Goal: Find contact information: Find contact information

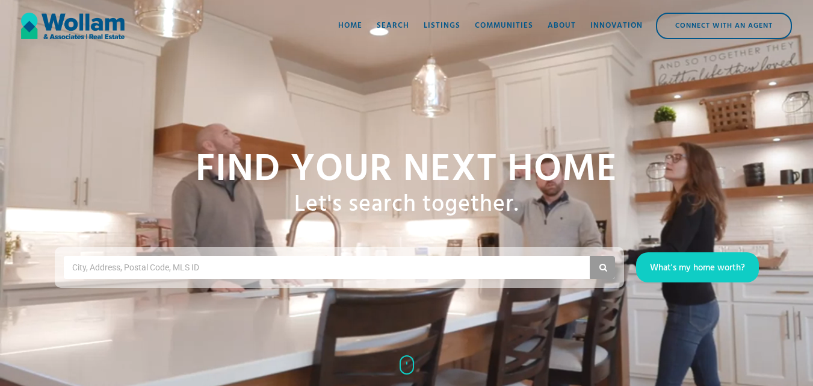
scroll to position [2338, 0]
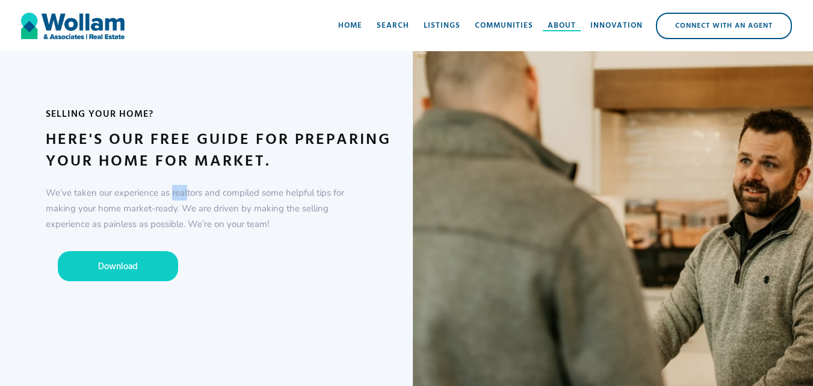
click at [558, 20] on div "About" at bounding box center [561, 26] width 28 height 12
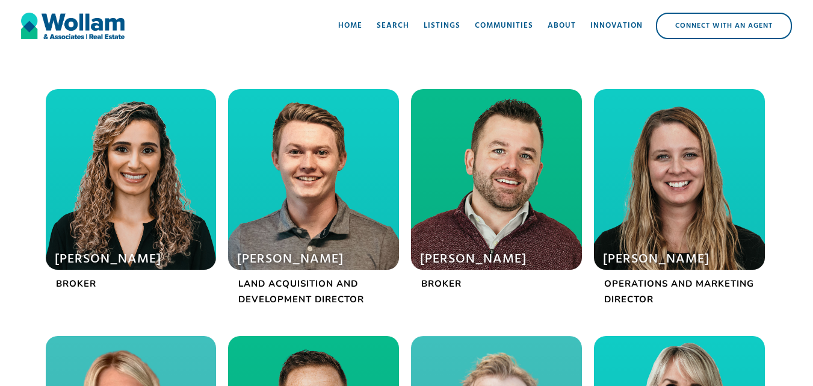
scroll to position [361, 0]
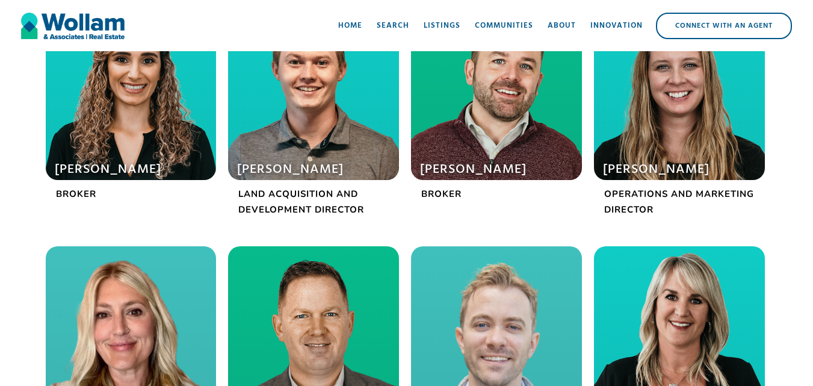
drag, startPoint x: 607, startPoint y: 161, endPoint x: 720, endPoint y: 165, distance: 113.1
click at [720, 165] on h1 "[PERSON_NAME]" at bounding box center [671, 169] width 137 height 17
click at [704, 107] on div at bounding box center [679, 89] width 171 height 180
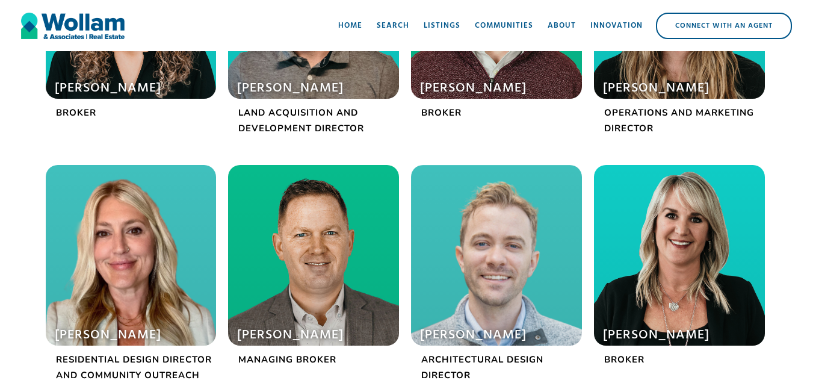
scroll to position [421, 0]
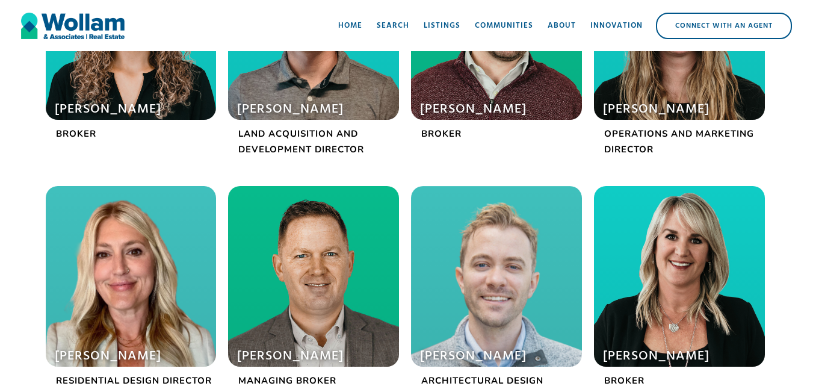
copy div "[PERSON_NAME]"
drag, startPoint x: 721, startPoint y: 102, endPoint x: 597, endPoint y: 102, distance: 123.9
click at [597, 102] on div "[PERSON_NAME]" at bounding box center [679, 29] width 171 height 180
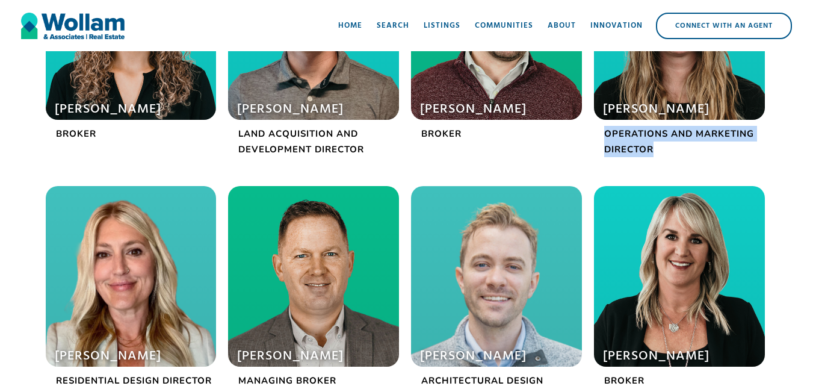
copy p "Operations and Marketing Director"
drag, startPoint x: 606, startPoint y: 135, endPoint x: 654, endPoint y: 143, distance: 49.4
click at [654, 143] on p "Operations and Marketing Director" at bounding box center [679, 141] width 171 height 31
